Goal: Register for event/course

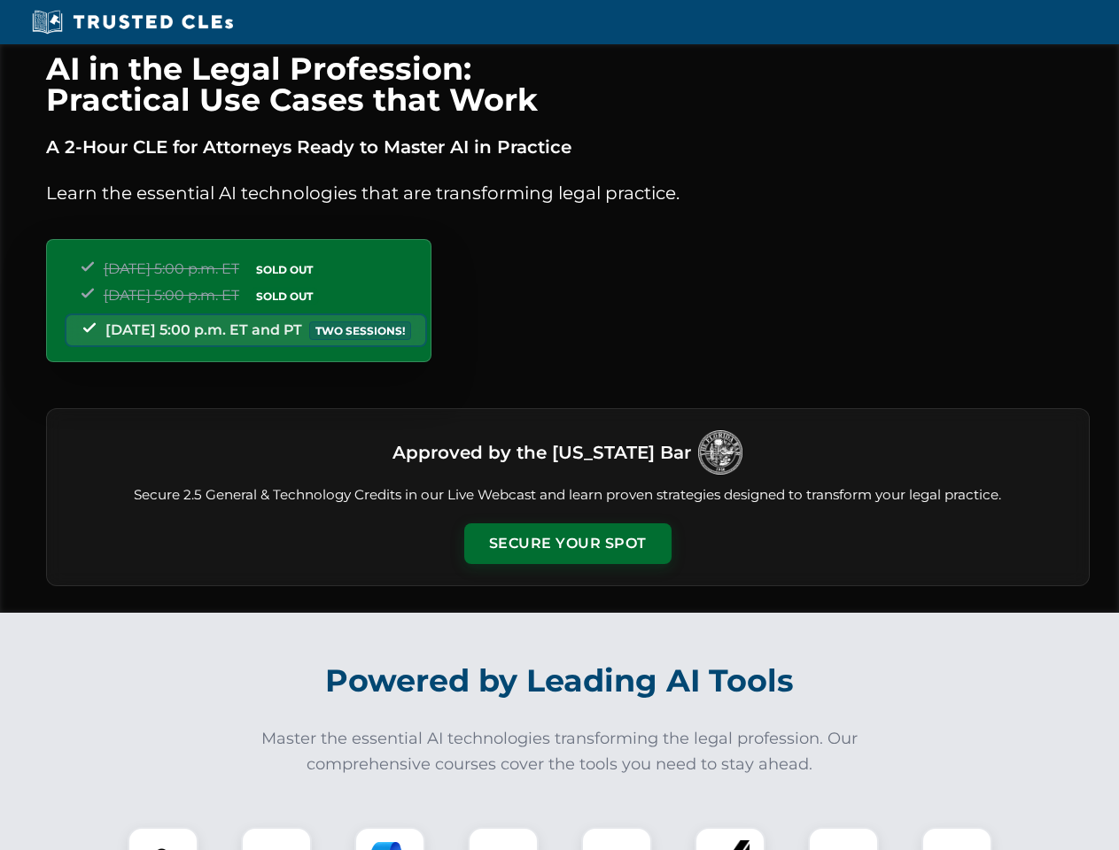
click at [567, 544] on button "Secure Your Spot" at bounding box center [567, 543] width 207 height 41
click at [163, 839] on img at bounding box center [162, 862] width 51 height 51
